Goal: Navigation & Orientation: Find specific page/section

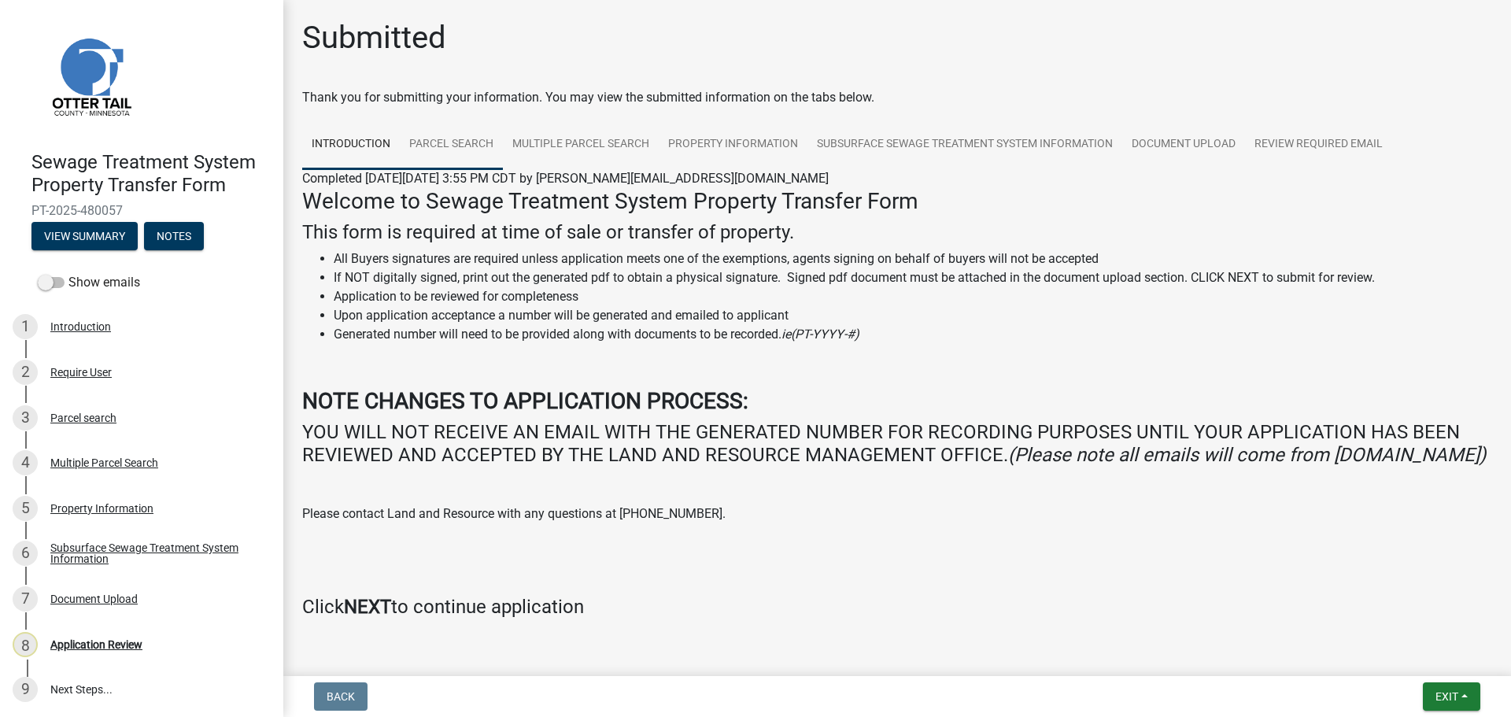
click at [464, 157] on link "Parcel search" at bounding box center [451, 145] width 103 height 50
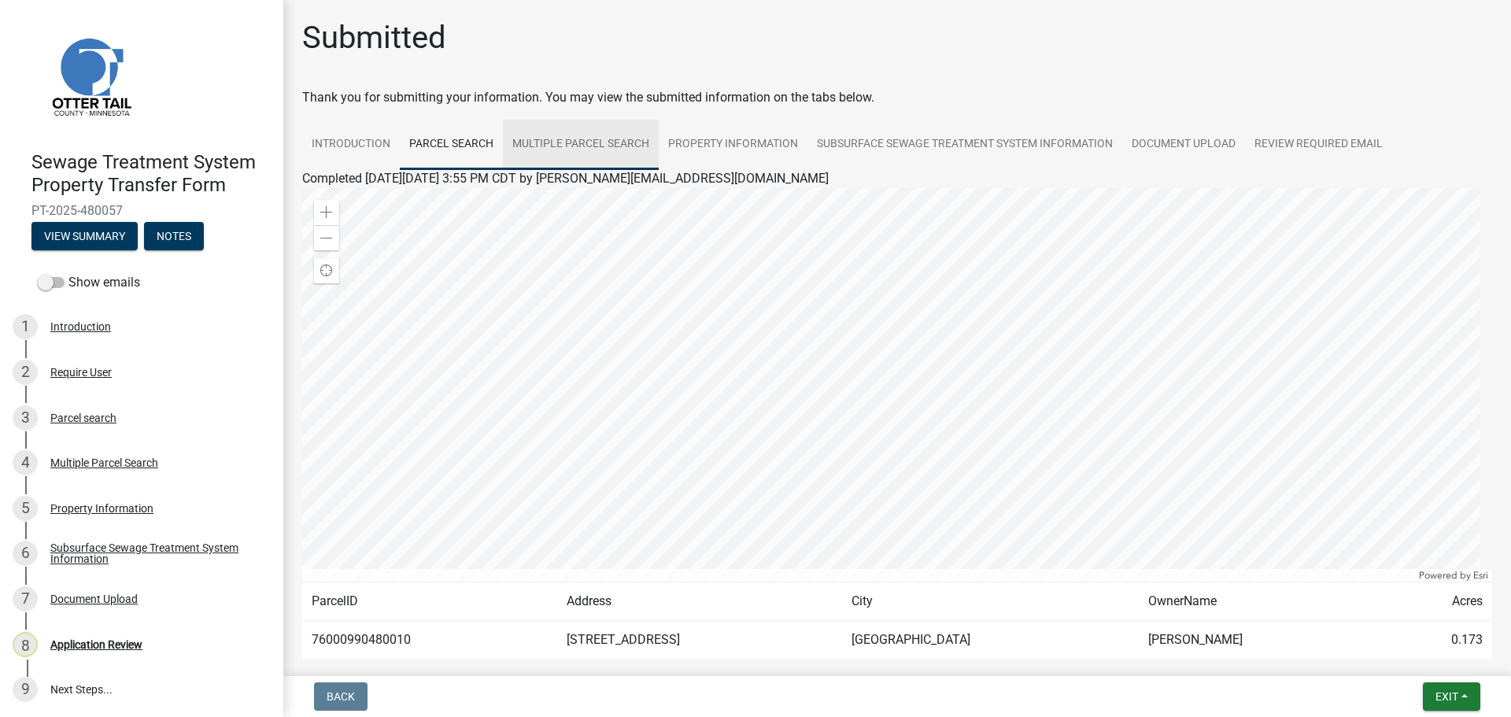
click at [607, 142] on link "Multiple Parcel Search" at bounding box center [581, 145] width 156 height 50
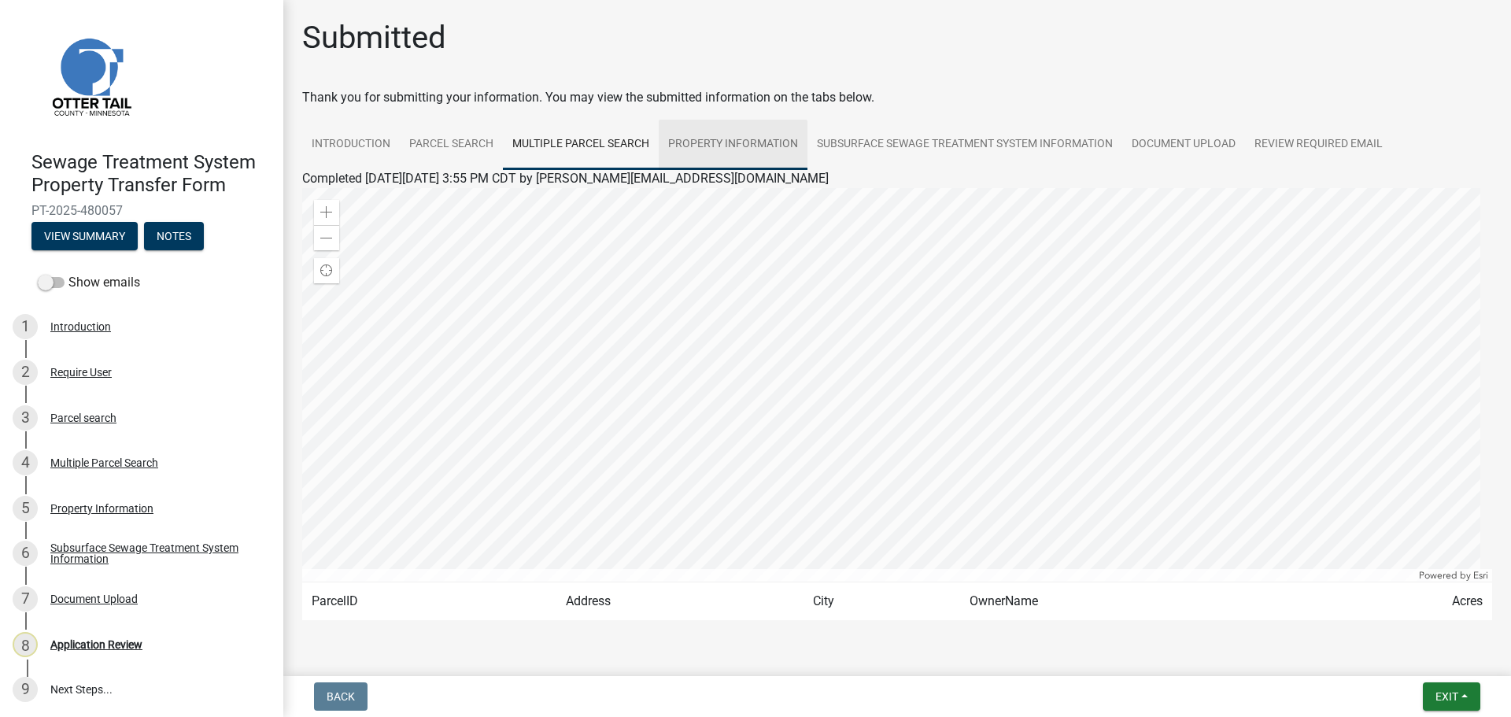
click at [734, 140] on link "Property Information" at bounding box center [733, 145] width 149 height 50
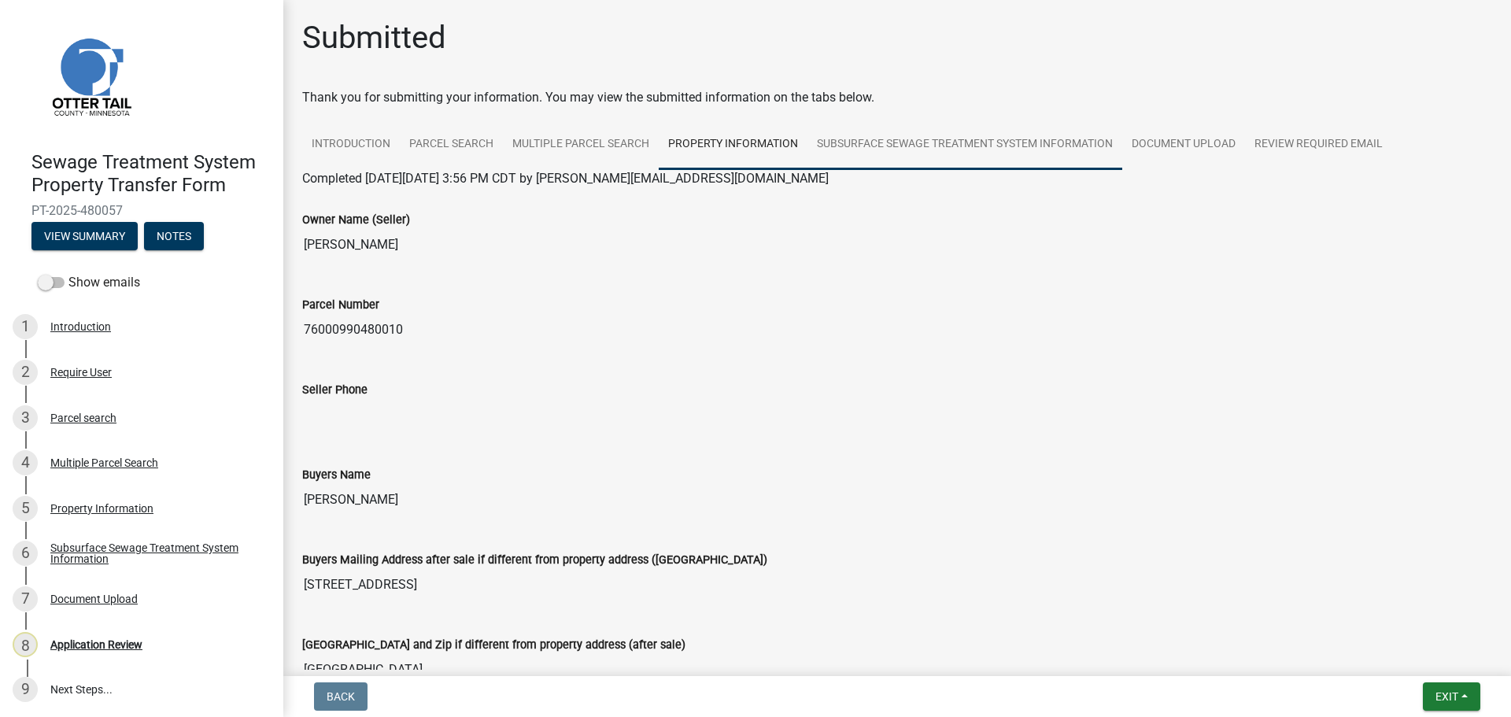
click at [885, 145] on link "Subsurface Sewage Treatment System Information" at bounding box center [964, 145] width 315 height 50
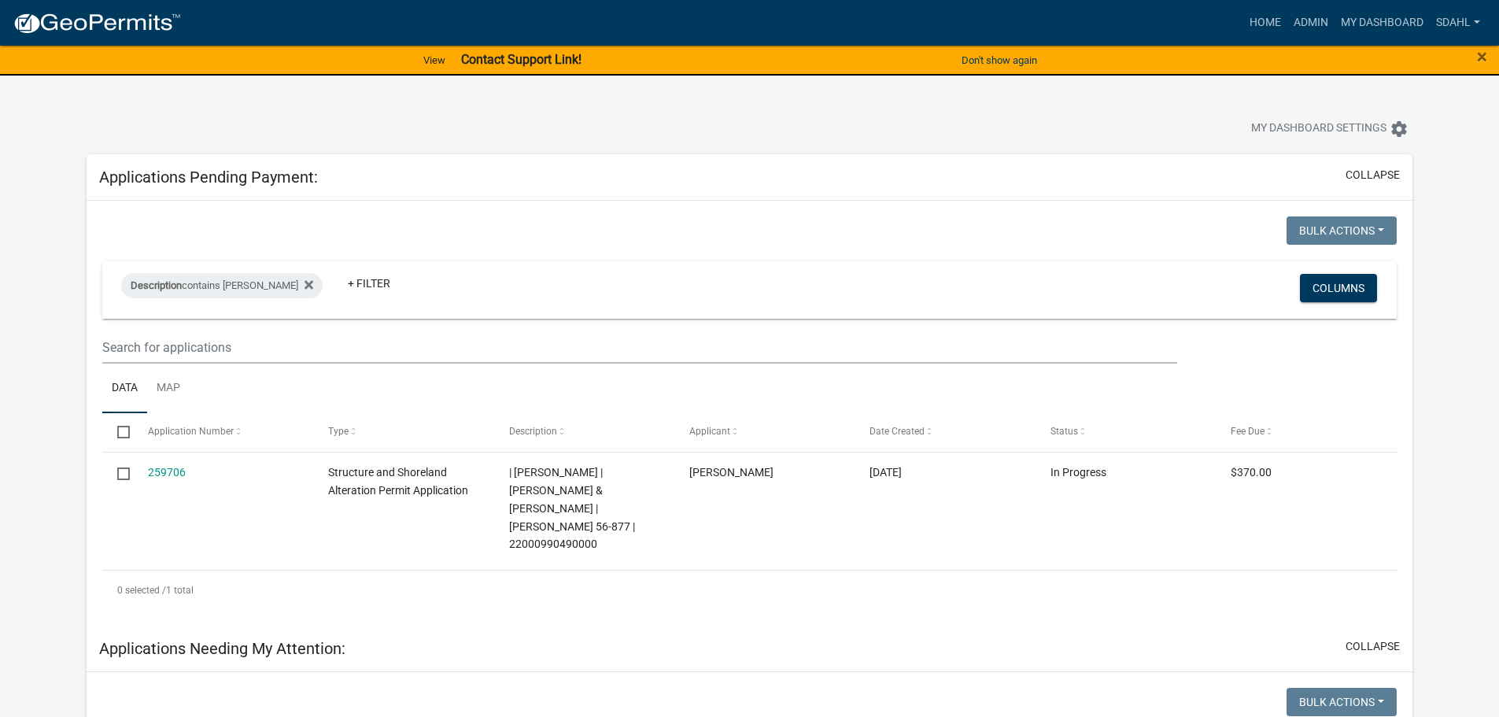
select select "3: 100"
